Goal: Transaction & Acquisition: Obtain resource

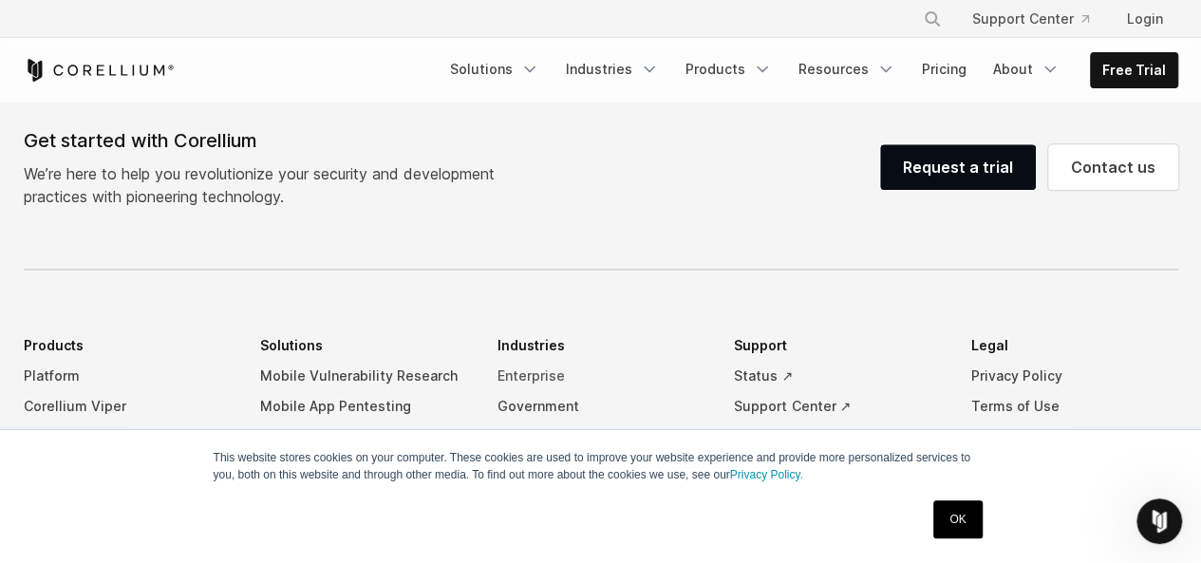
scroll to position [4701, 0]
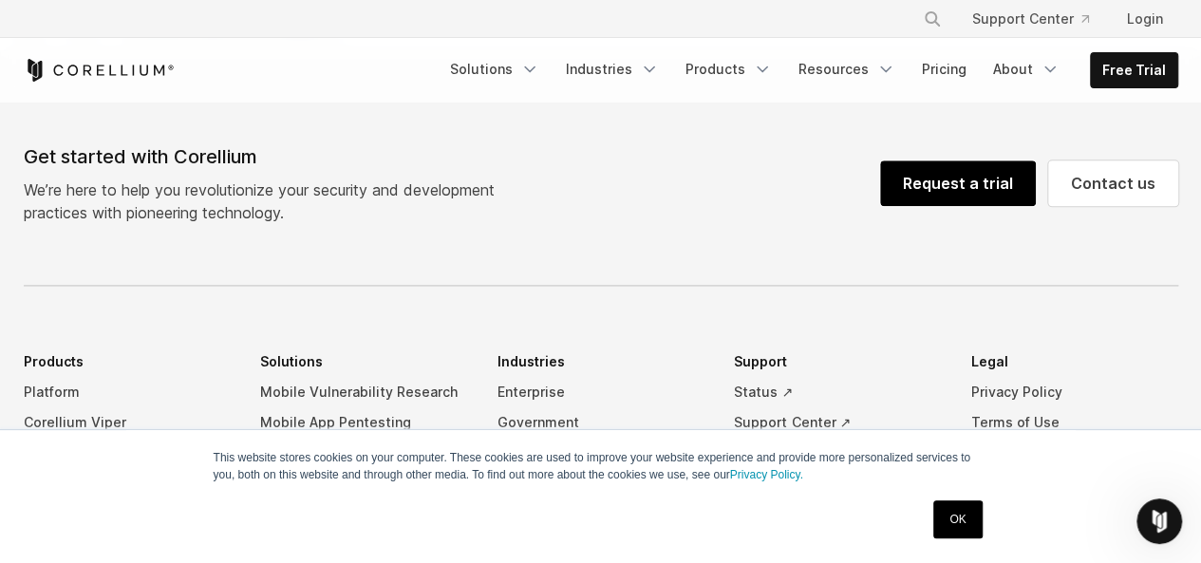
click at [978, 166] on link "Request a trial" at bounding box center [958, 183] width 156 height 46
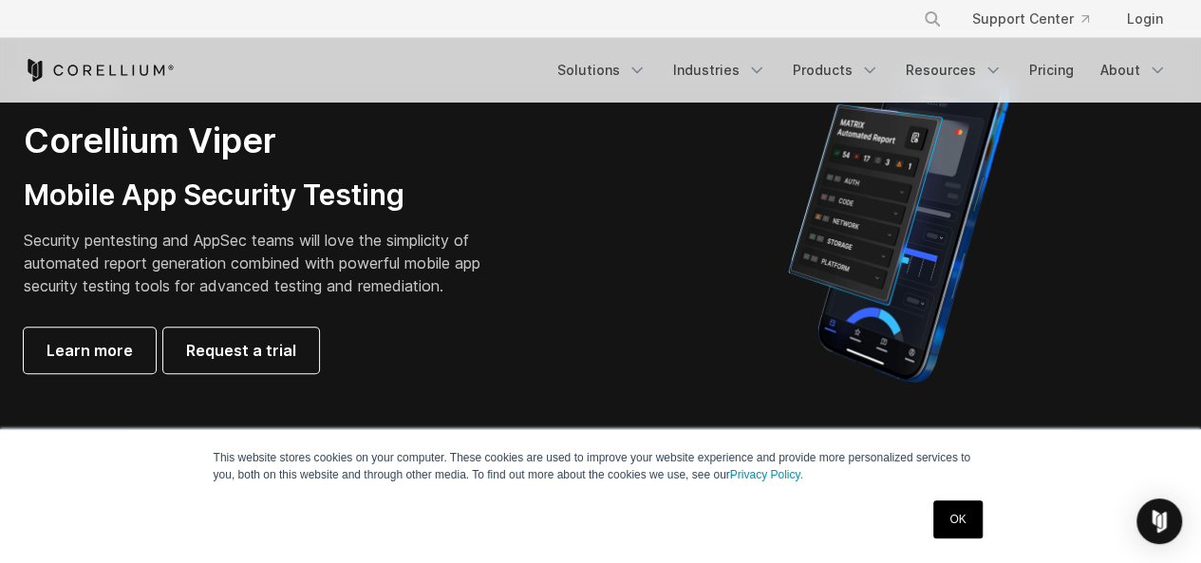
scroll to position [475, 0]
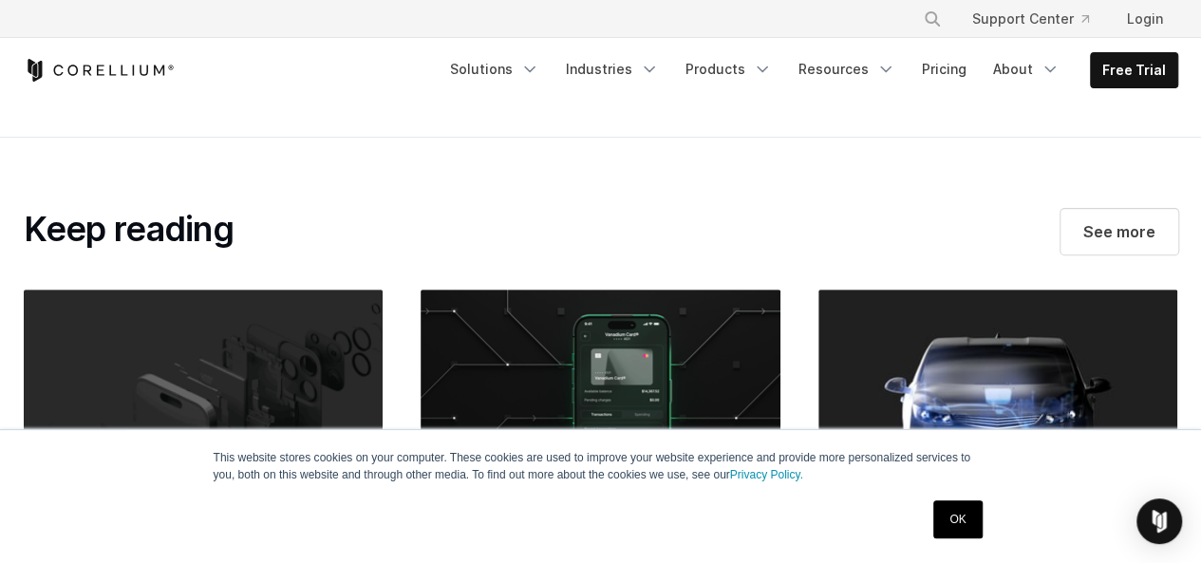
scroll to position [3783, 0]
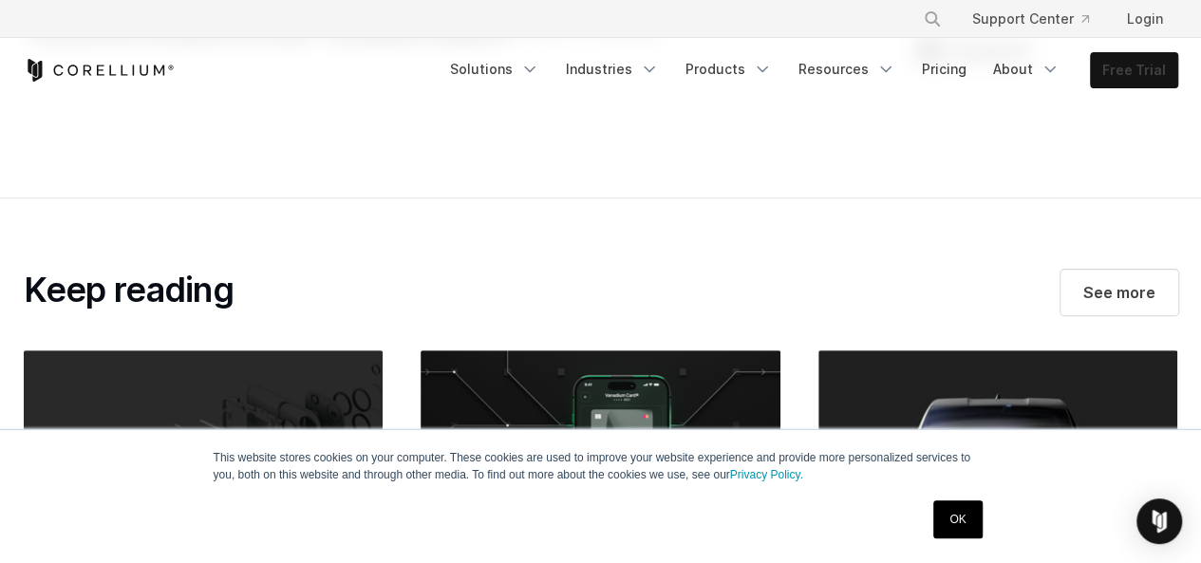
click at [1137, 60] on link "Free Trial" at bounding box center [1134, 70] width 86 height 34
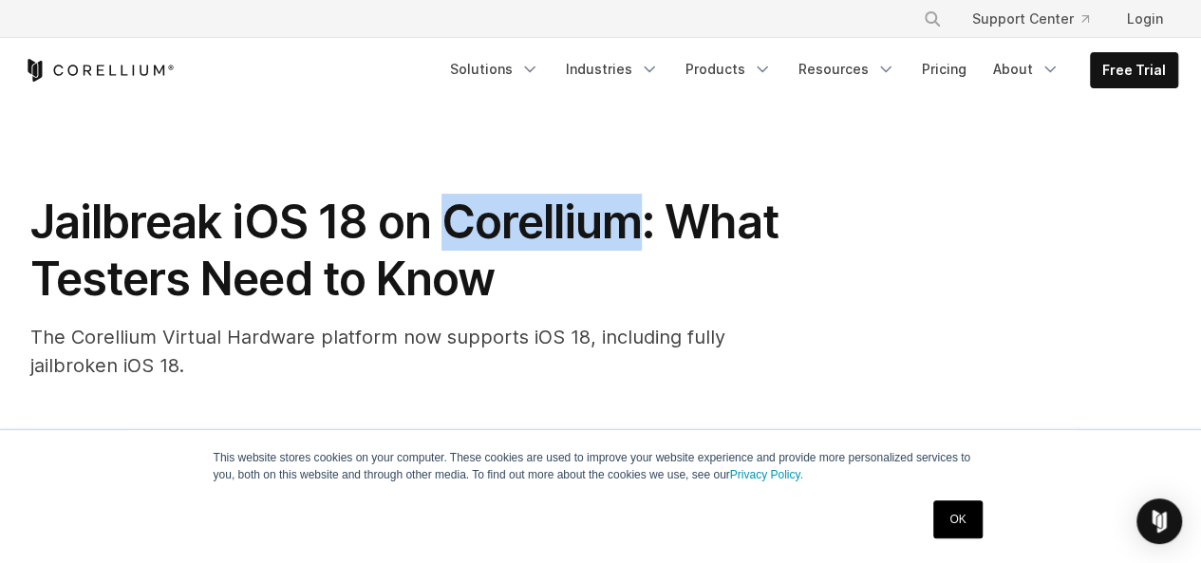
drag, startPoint x: 437, startPoint y: 224, endPoint x: 632, endPoint y: 219, distance: 195.7
click at [632, 219] on span "Jailbreak iOS 18 on Corellium: What Testers Need to Know" at bounding box center [403, 250] width 747 height 113
copy span "Corellium"
